Goal: Check status

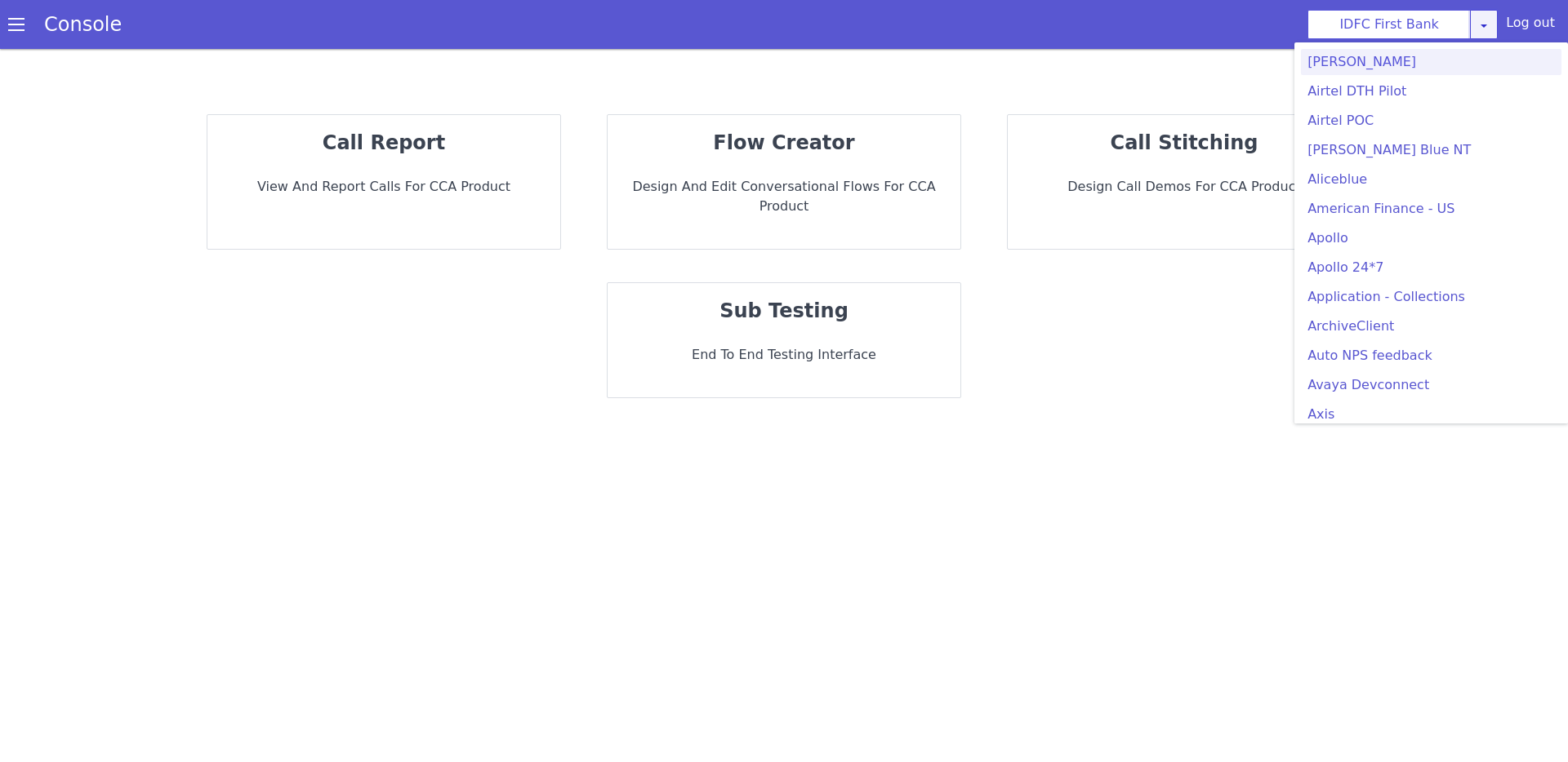
click at [1479, 32] on link at bounding box center [1483, 24] width 28 height 30
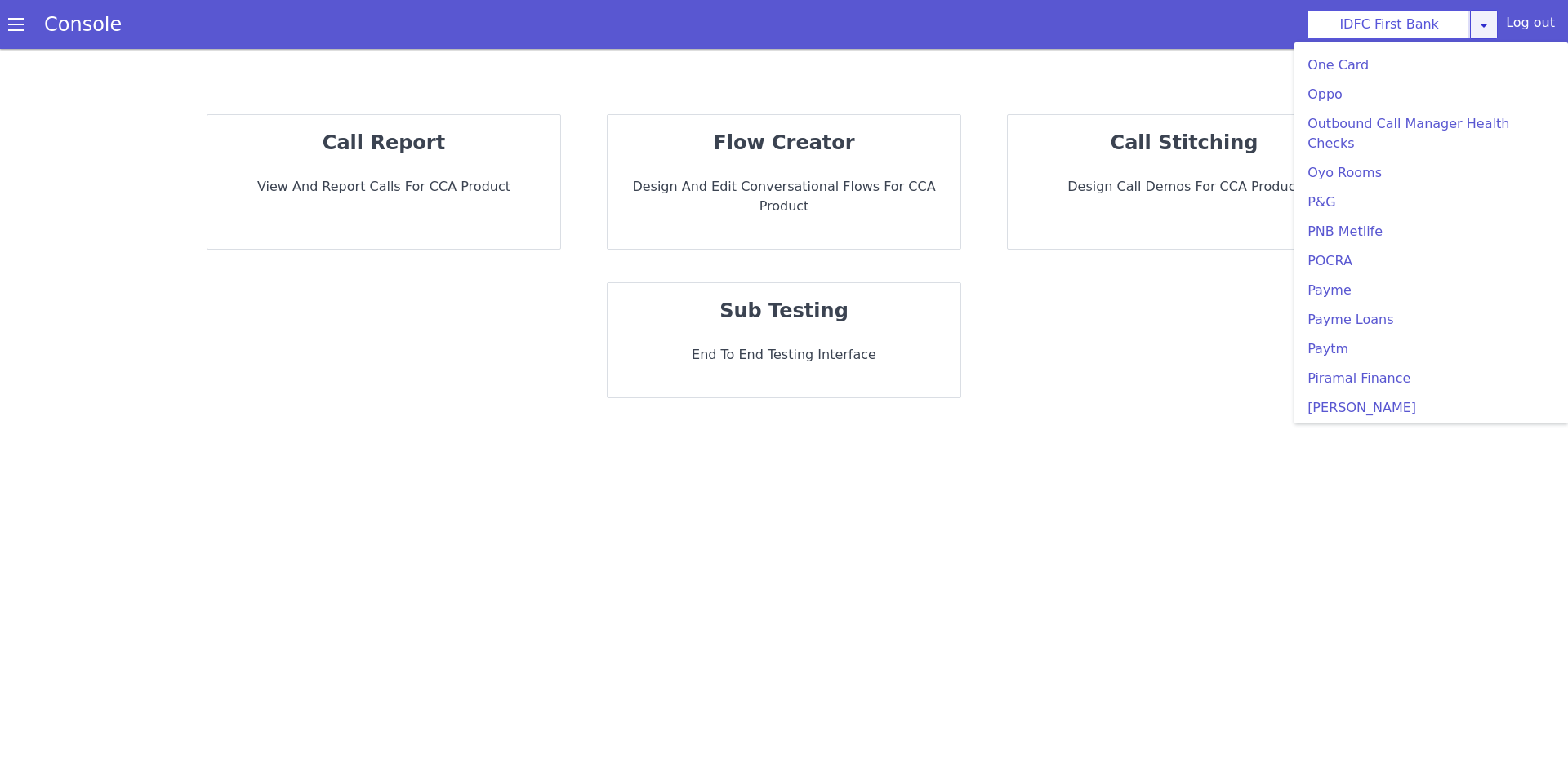
scroll to position [2991, 0]
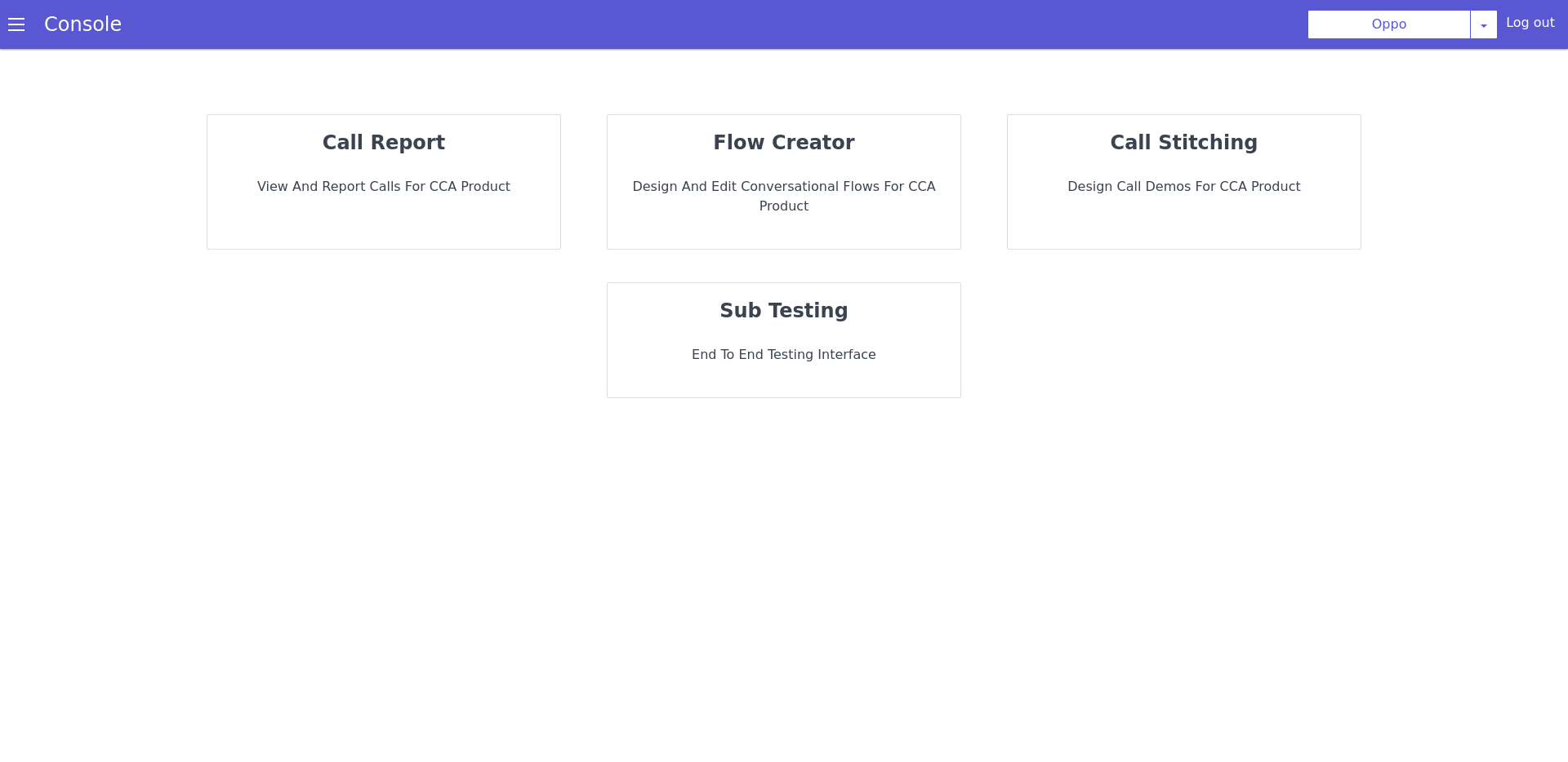
click at [483, 150] on p "call report" at bounding box center [383, 142] width 327 height 30
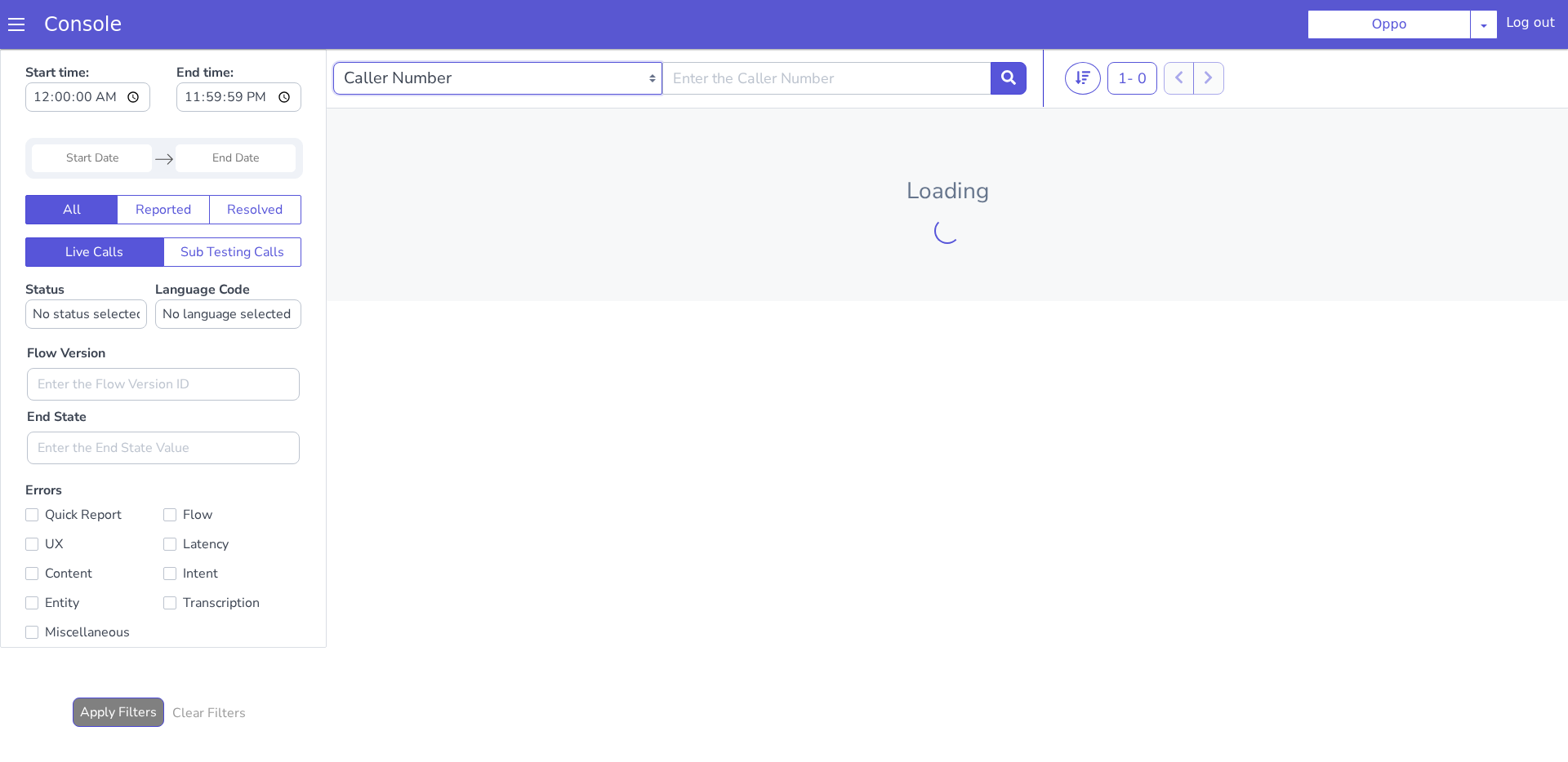
click at [594, 82] on select "Caller Number Call UUID Custom Parameter" at bounding box center [497, 78] width 329 height 32
select select "callUUID"
click at [701, 82] on input "text" at bounding box center [826, 78] width 329 height 32
paste input "8ee364dd-a39a-41d3-9aba-76bfdbda98b8"
type input "8ee364dd-a39a-41d3-9aba-76bfdbda98b8"
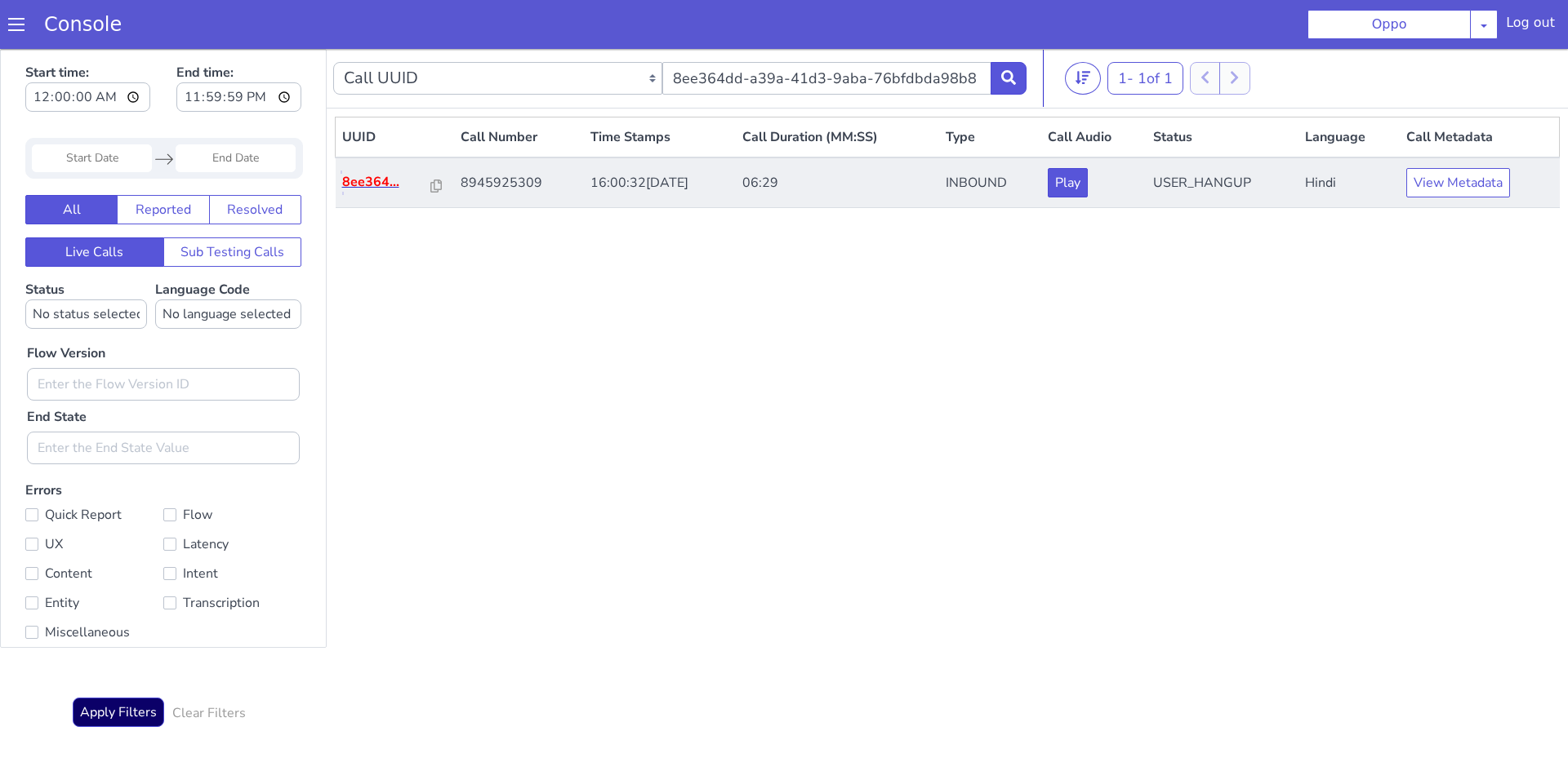
click at [370, 184] on p "8ee364..." at bounding box center [386, 182] width 89 height 20
